Goal: Check status: Check status

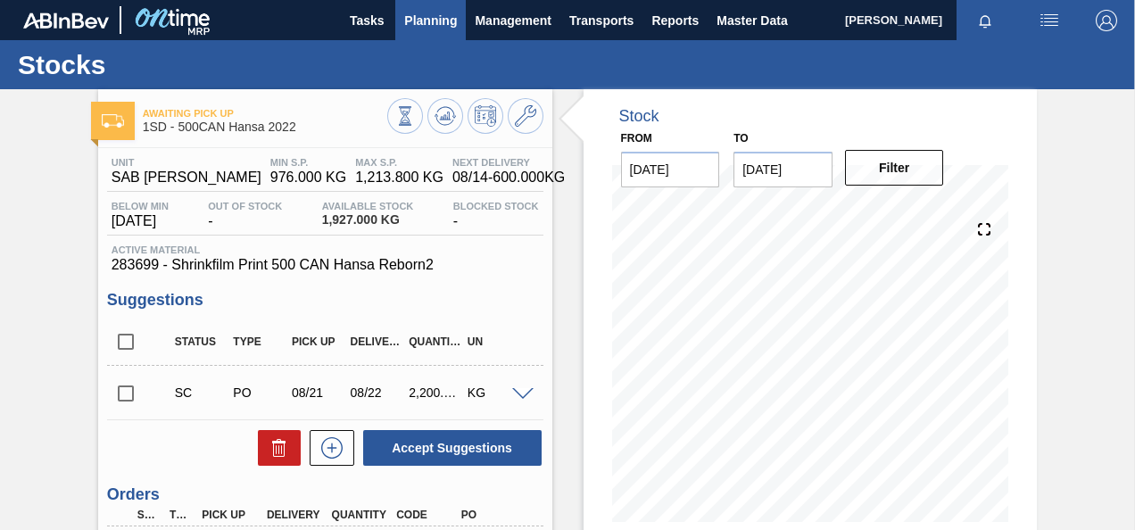
click at [432, 21] on span "Planning" at bounding box center [430, 20] width 53 height 21
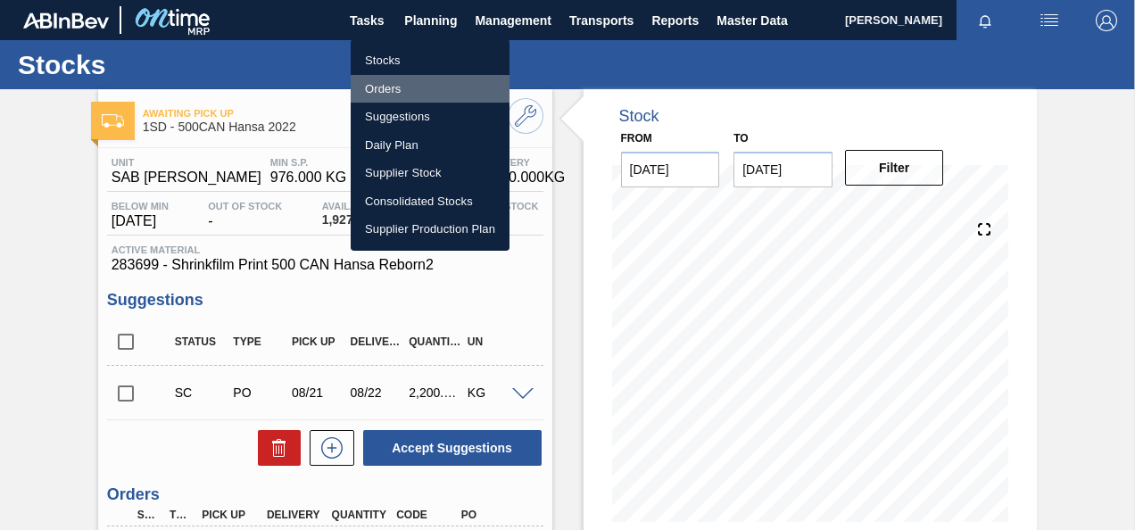
click at [375, 87] on li "Orders" at bounding box center [430, 89] width 159 height 29
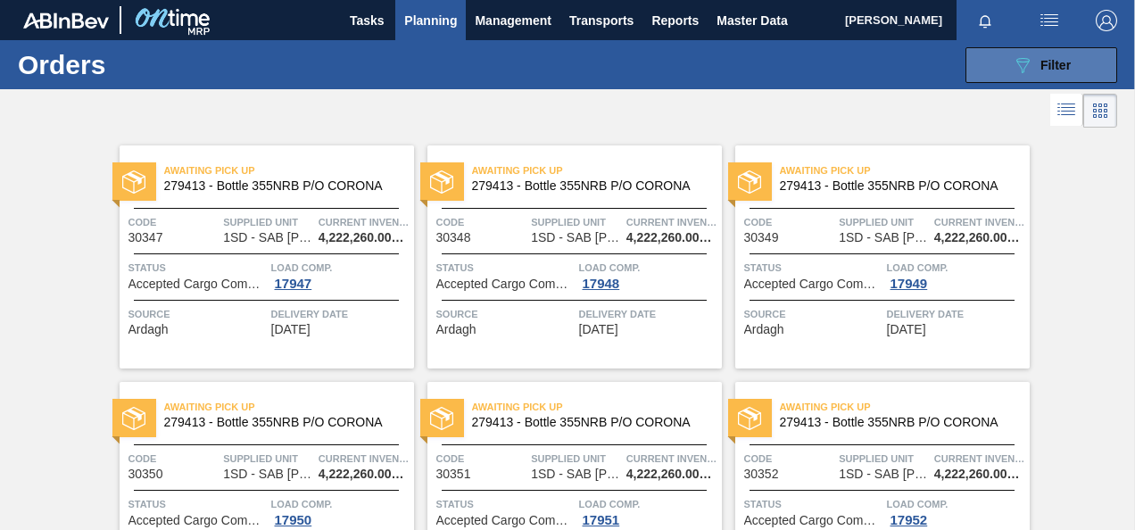
click at [1022, 63] on icon "089F7B8B-B2A5-4AFE-B5C0-19BA573D28AC" at bounding box center [1022, 64] width 21 height 21
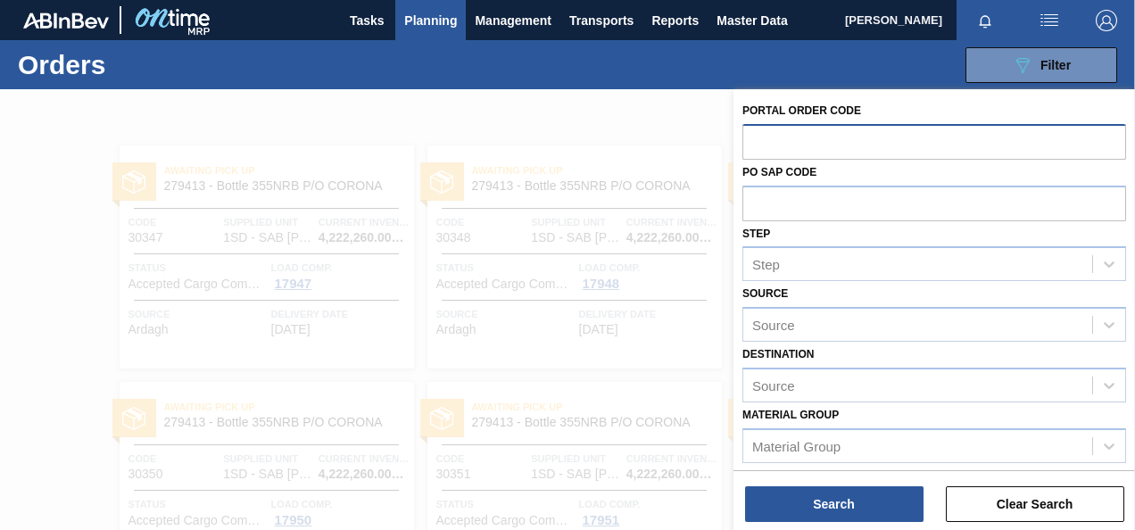
click at [782, 135] on input "text" at bounding box center [935, 141] width 384 height 34
type input "30665"
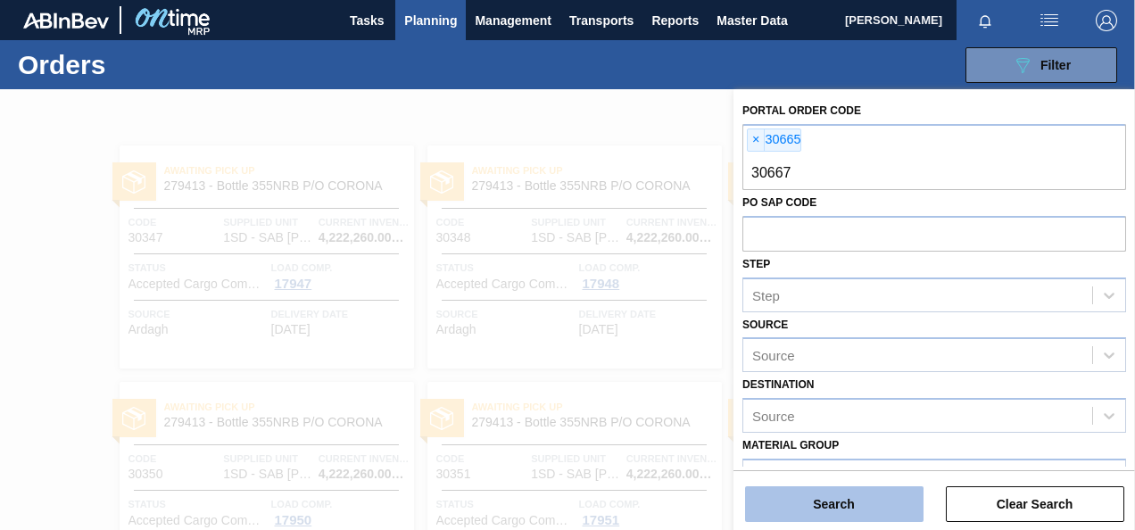
type input "30667"
click at [834, 503] on button "Search" at bounding box center [834, 504] width 178 height 36
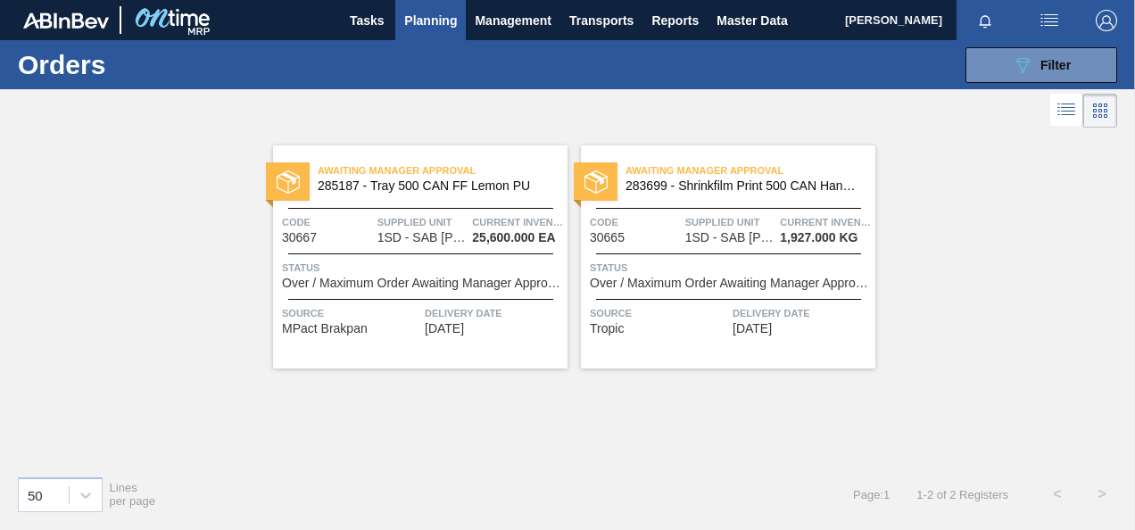
click at [430, 236] on span "1SD - SAB [PERSON_NAME]" at bounding box center [421, 237] width 89 height 13
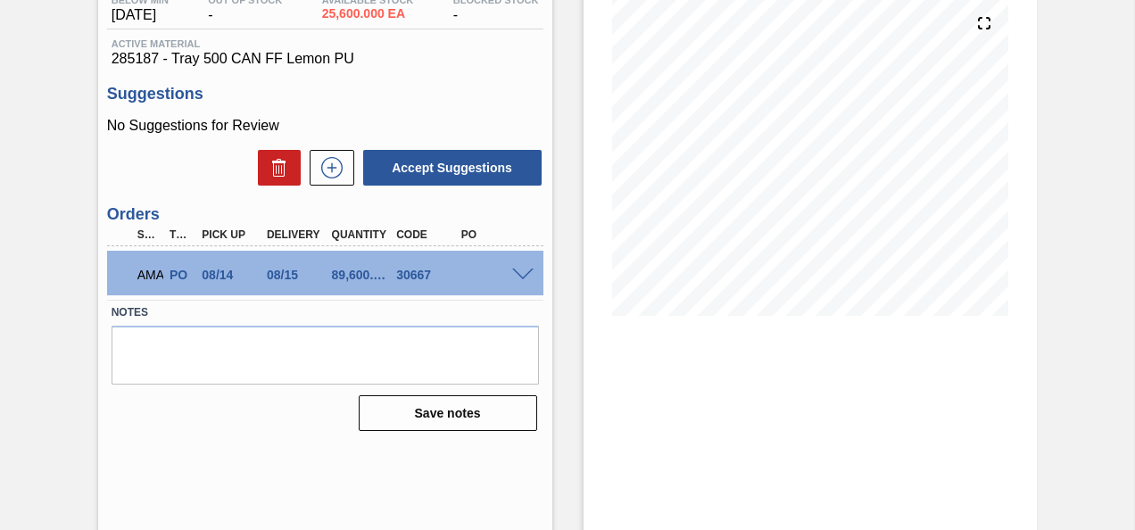
scroll to position [237, 0]
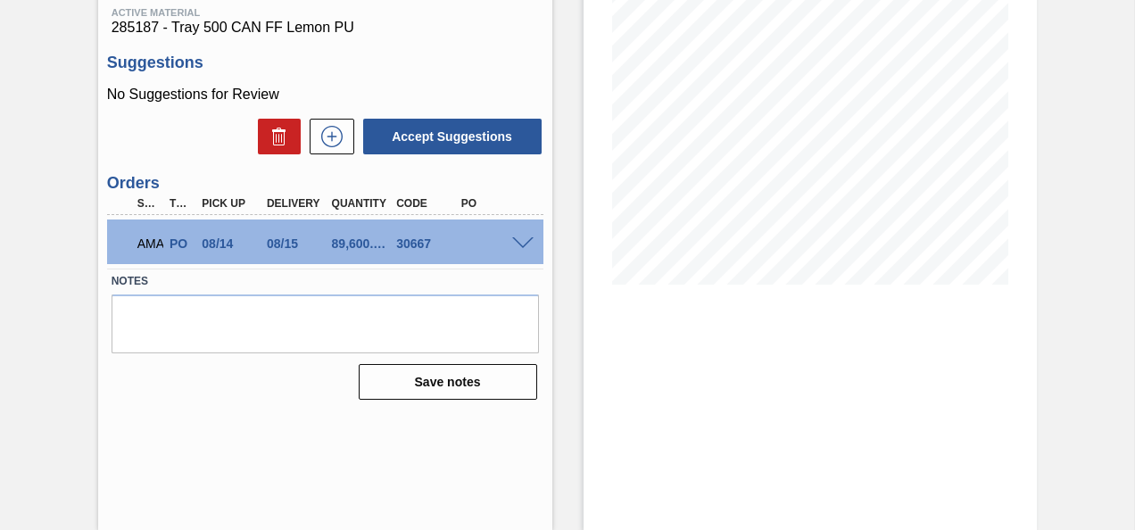
click at [520, 245] on span at bounding box center [522, 243] width 21 height 13
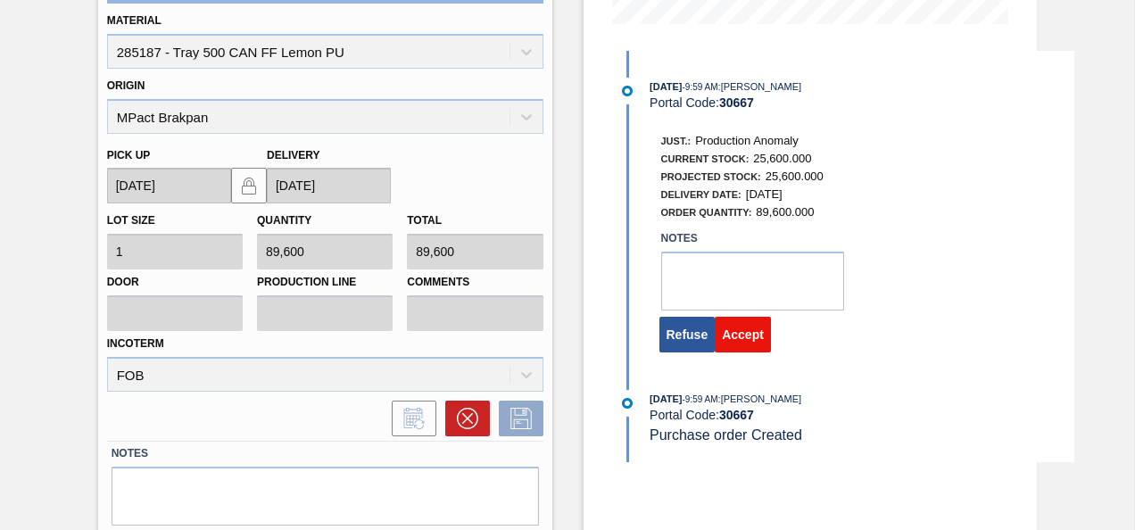
scroll to position [505, 0]
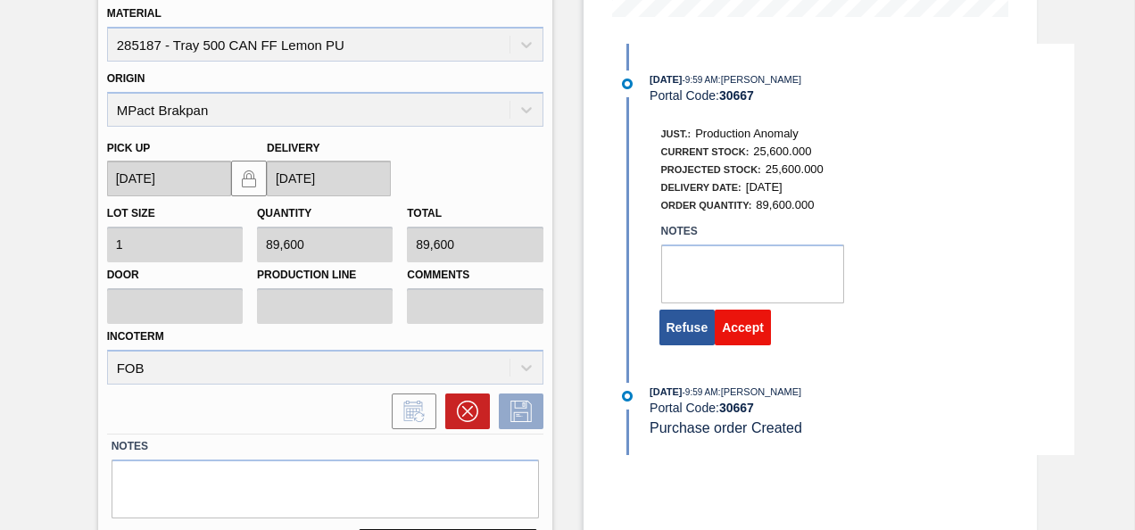
click at [746, 327] on button "Accept" at bounding box center [743, 328] width 56 height 36
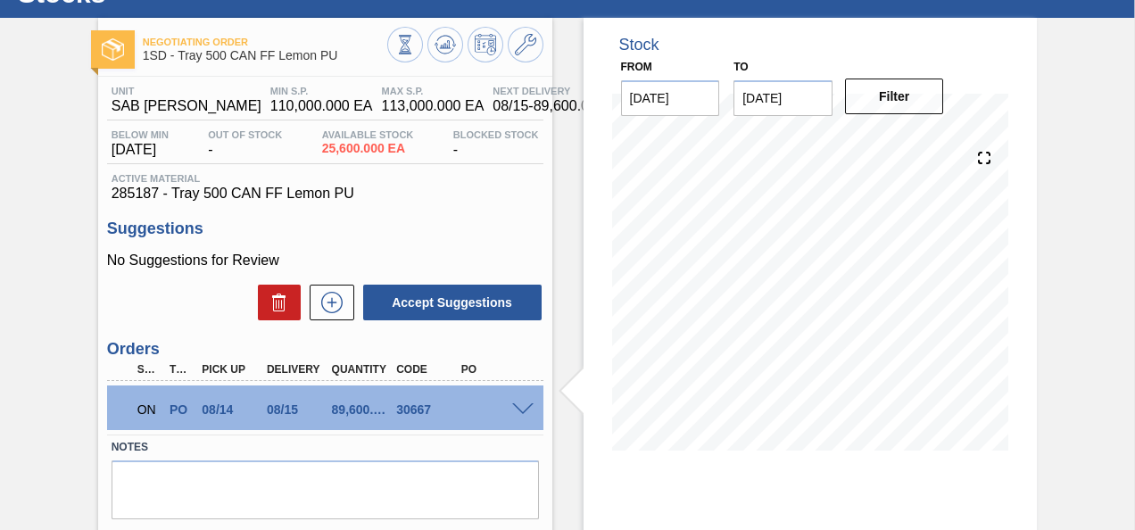
scroll to position [0, 0]
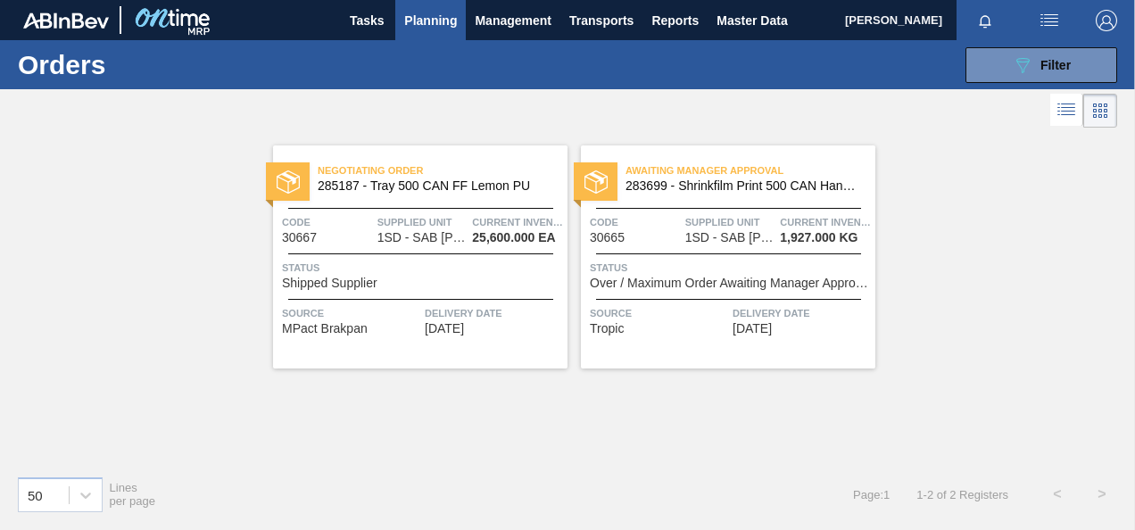
click at [751, 236] on span "1SD - SAB [PERSON_NAME]" at bounding box center [729, 237] width 89 height 13
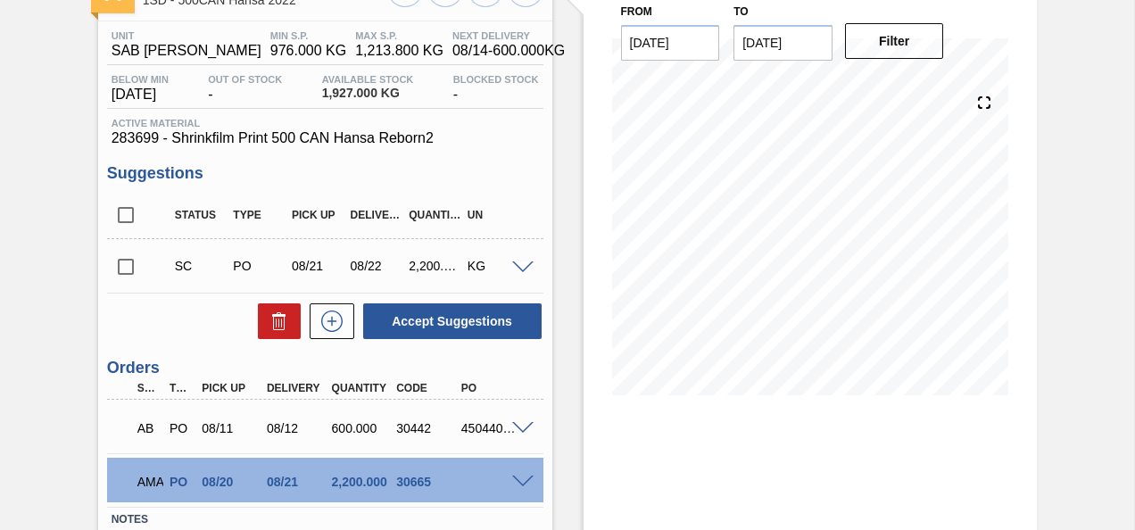
scroll to position [252, 0]
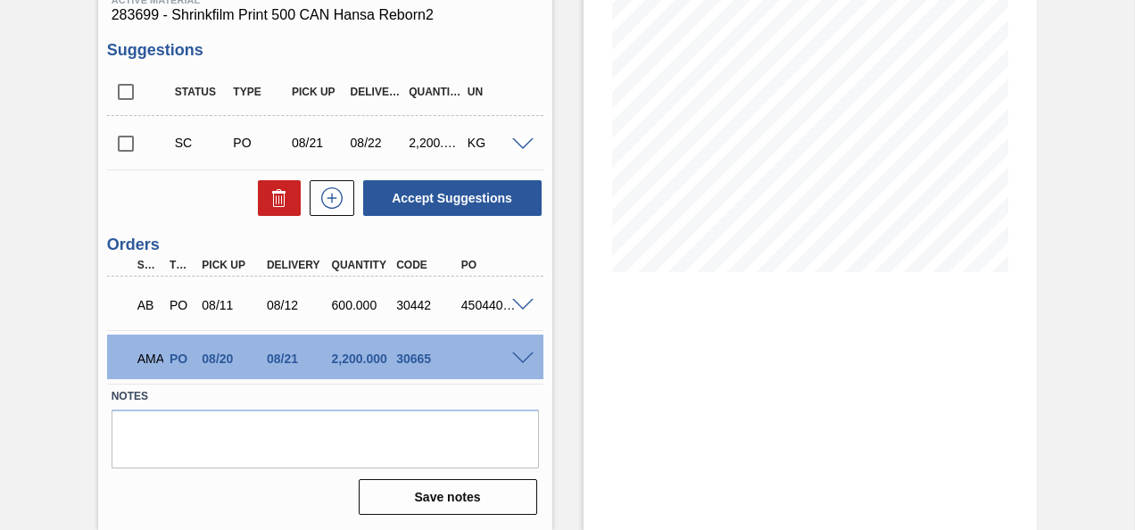
click at [523, 357] on span at bounding box center [522, 359] width 21 height 13
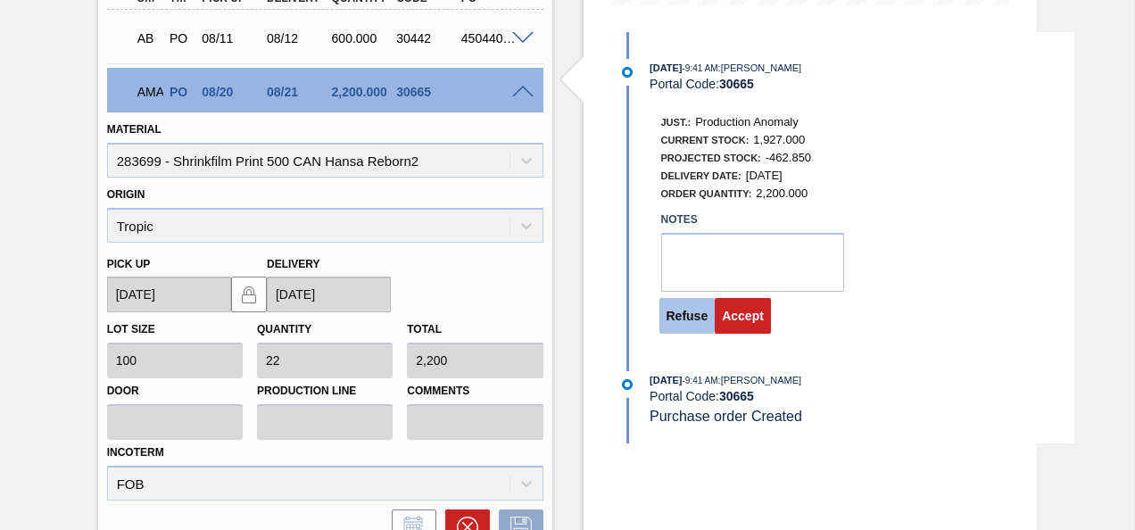
scroll to position [519, 0]
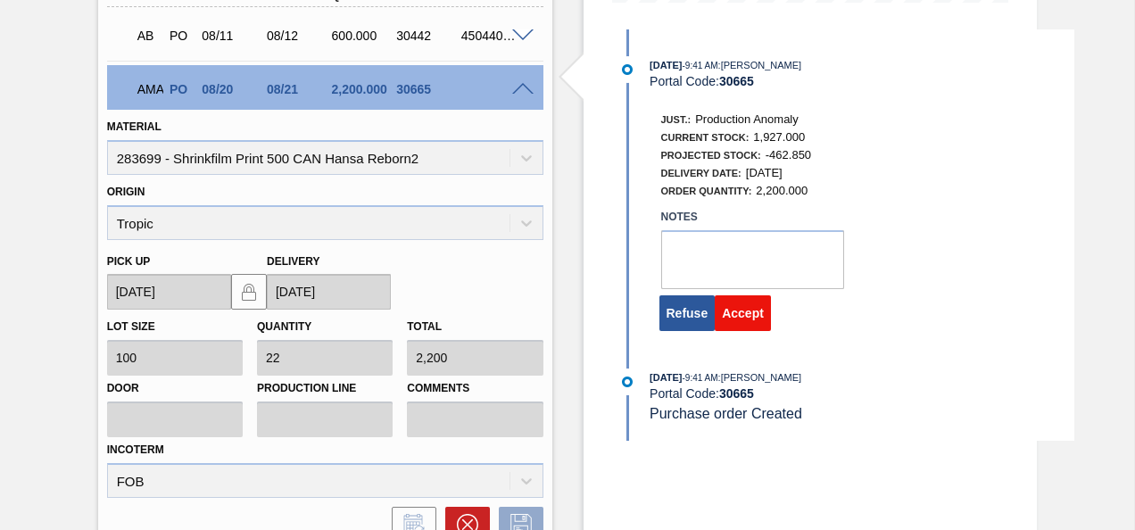
click at [739, 316] on button "Accept" at bounding box center [743, 313] width 56 height 36
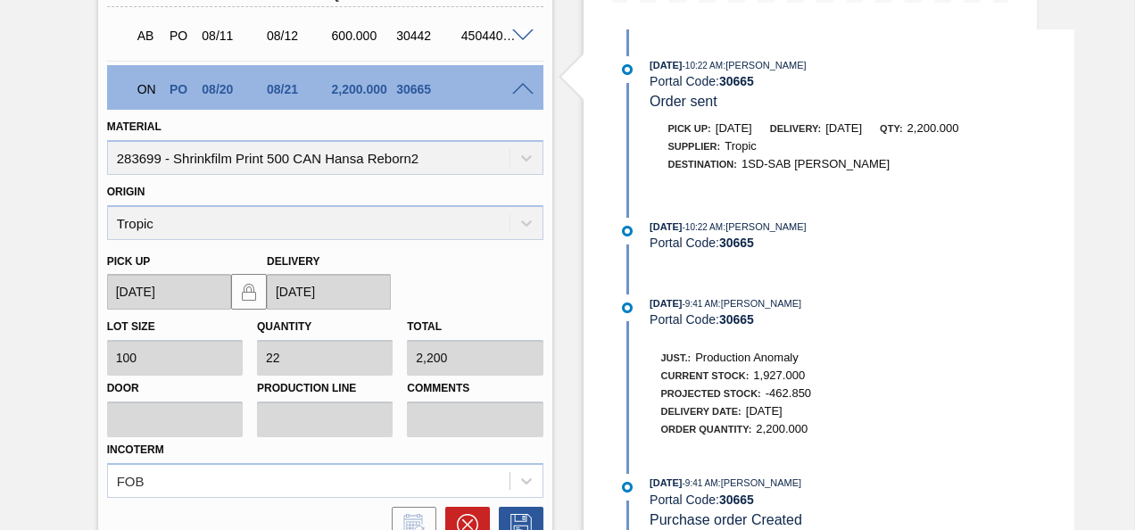
scroll to position [252, 0]
